Goal: Find specific page/section: Find specific page/section

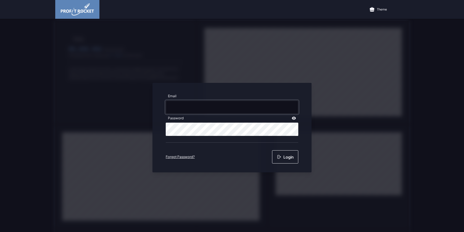
type input "[EMAIL_ADDRESS][DOMAIN_NAME]"
click at [286, 160] on button "Login" at bounding box center [285, 156] width 26 height 13
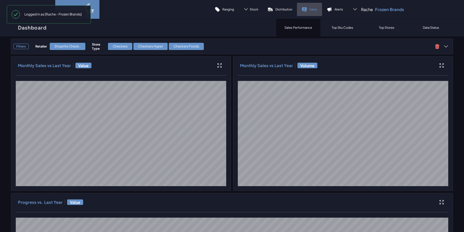
click at [303, 7] on link "Sales" at bounding box center [309, 9] width 25 height 13
